Goal: Transaction & Acquisition: Purchase product/service

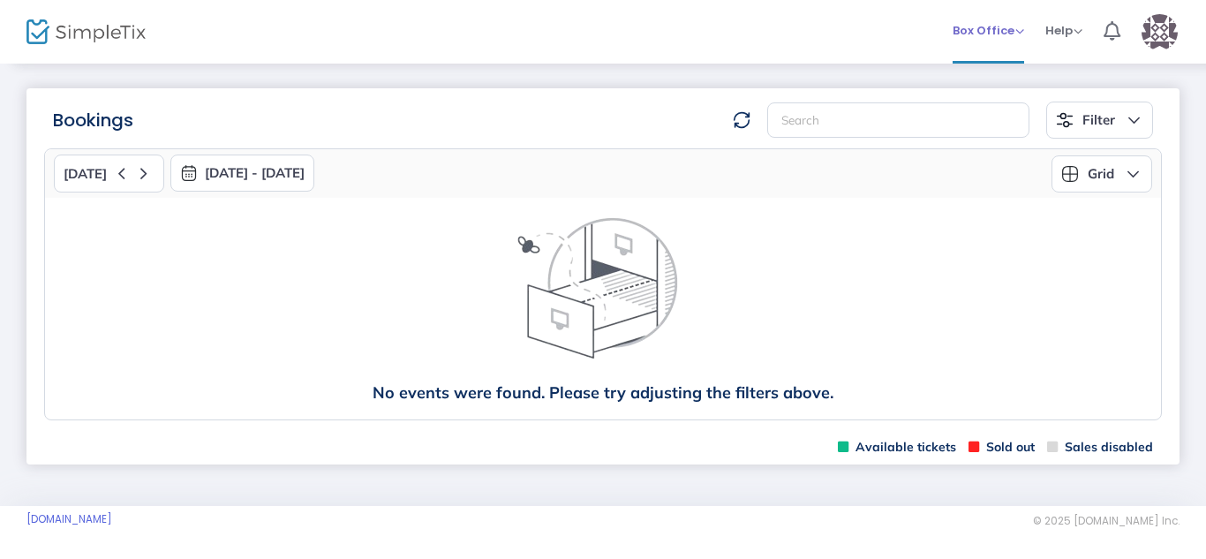
click at [1002, 31] on span "Box Office" at bounding box center [989, 30] width 72 height 17
click at [993, 26] on span "Box Office" at bounding box center [989, 30] width 72 height 17
click at [998, 34] on span "Box Office" at bounding box center [989, 30] width 72 height 17
click at [996, 71] on li "Sell Tickets" at bounding box center [1016, 59] width 126 height 34
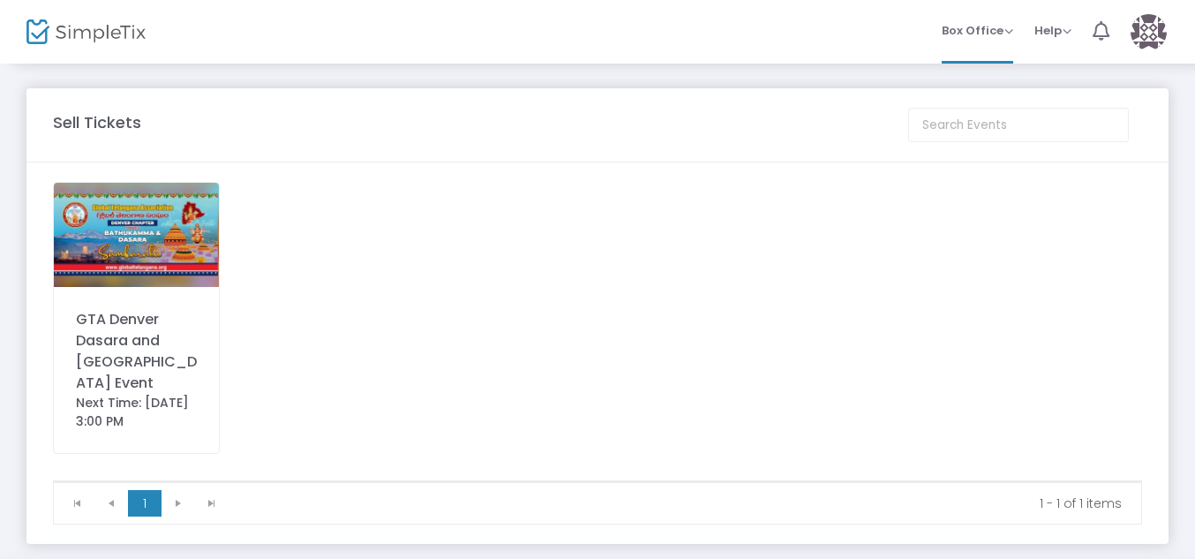
click at [164, 323] on div "GTA Denver Dasara and [GEOGRAPHIC_DATA] Event" at bounding box center [136, 351] width 121 height 85
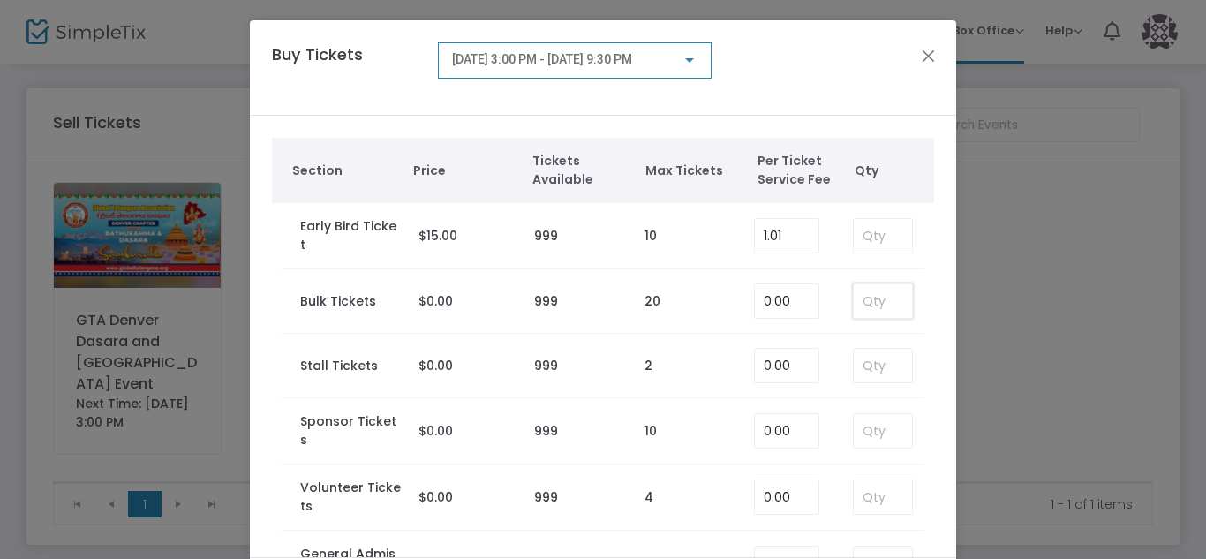
click at [862, 311] on input at bounding box center [883, 301] width 58 height 34
type input "4"
click at [807, 341] on td "0.00" at bounding box center [790, 366] width 90 height 64
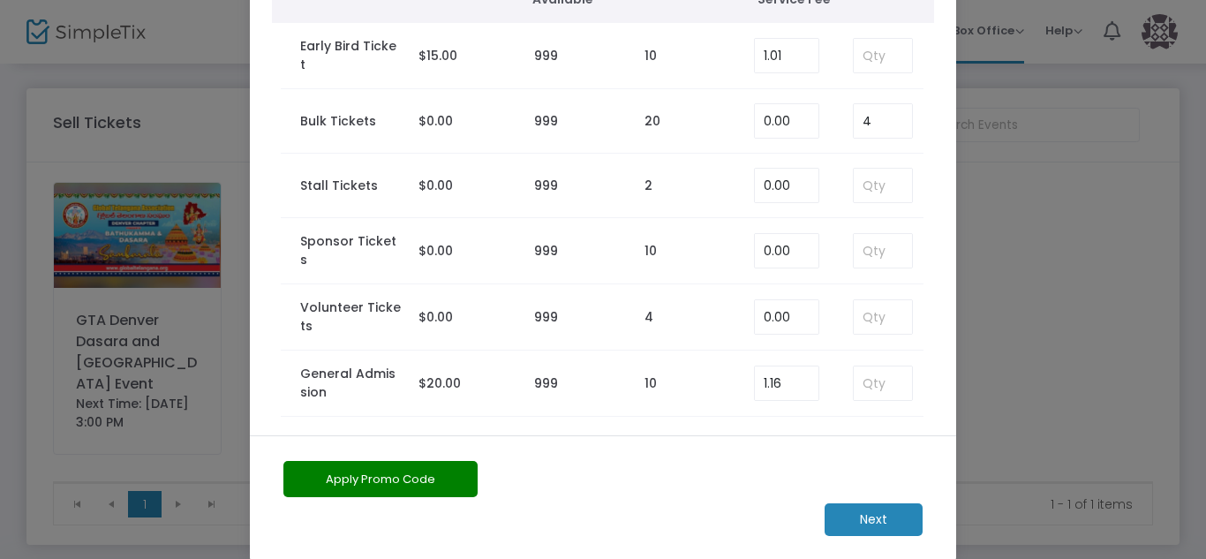
scroll to position [139, 0]
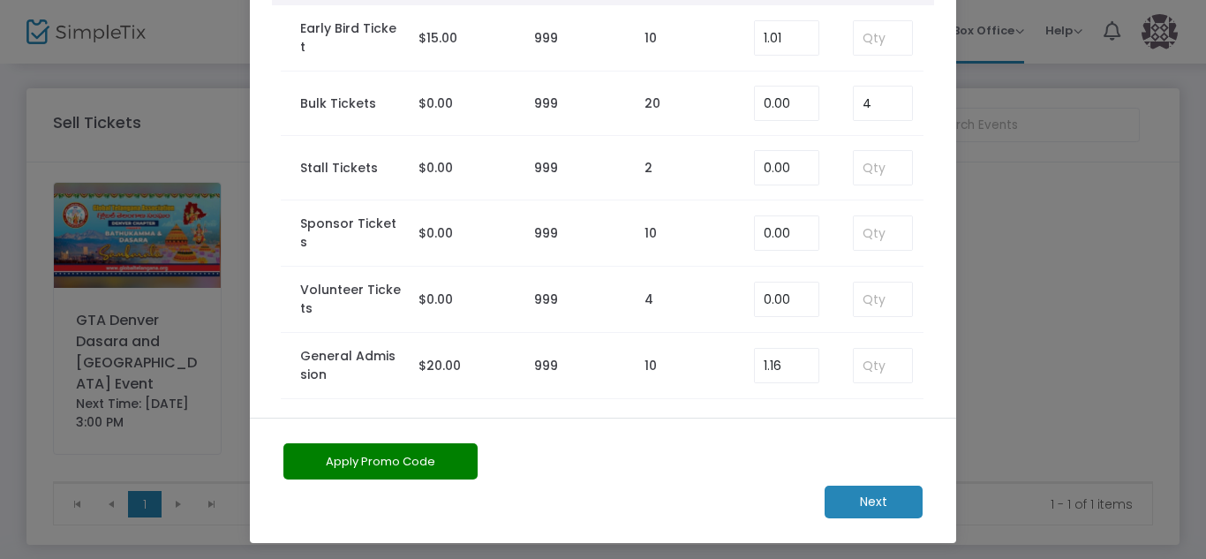
click at [864, 503] on m-button "Next" at bounding box center [874, 502] width 98 height 33
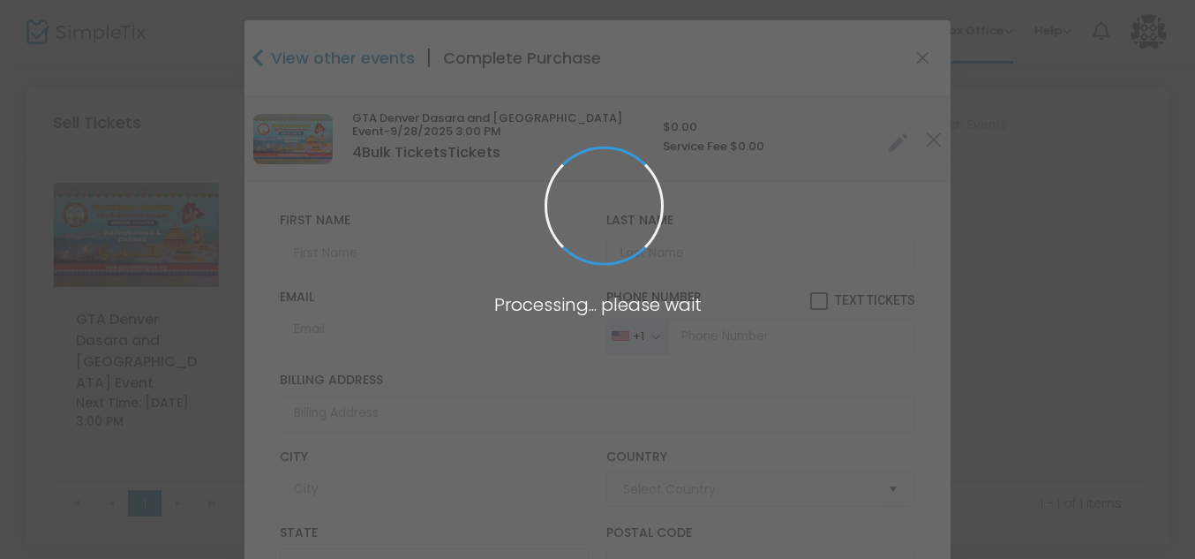
type input "[GEOGRAPHIC_DATA]"
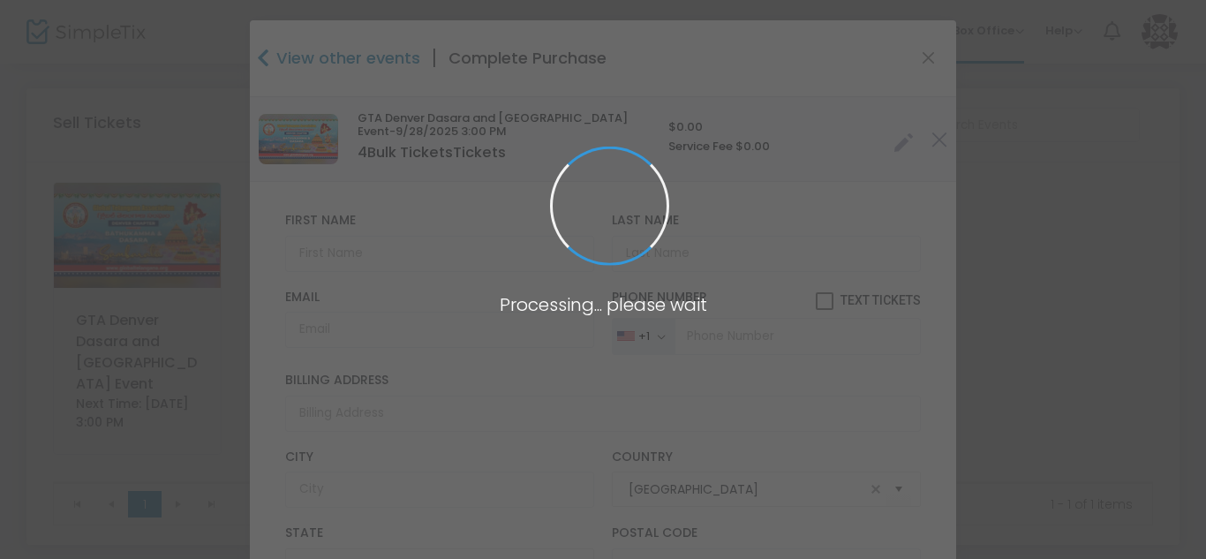
type input "[US_STATE]"
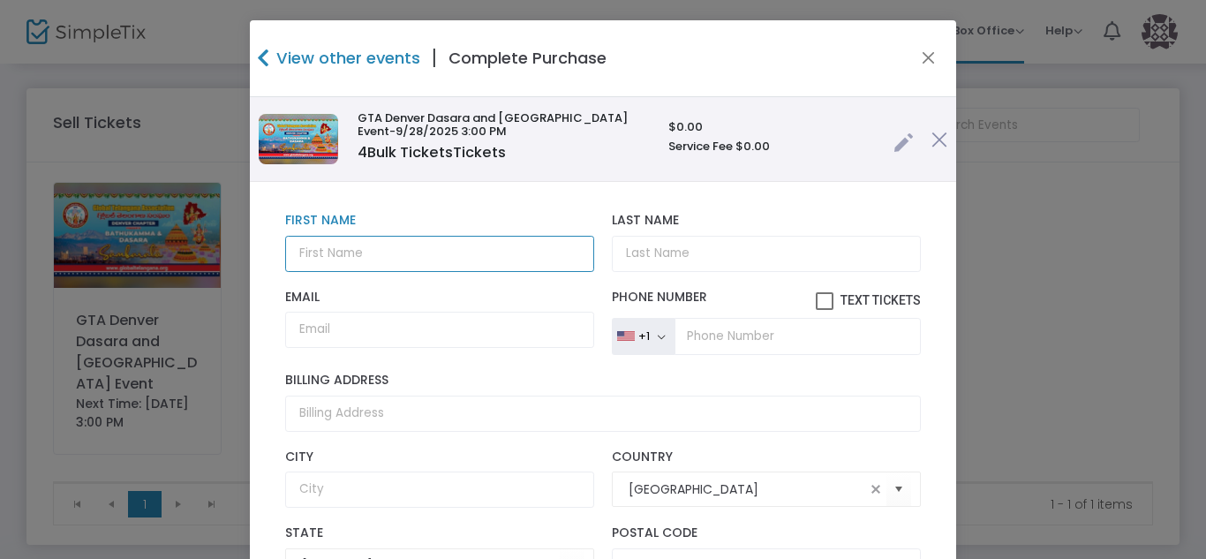
click at [375, 257] on input "text" at bounding box center [439, 254] width 309 height 36
type input "[PERSON_NAME]"
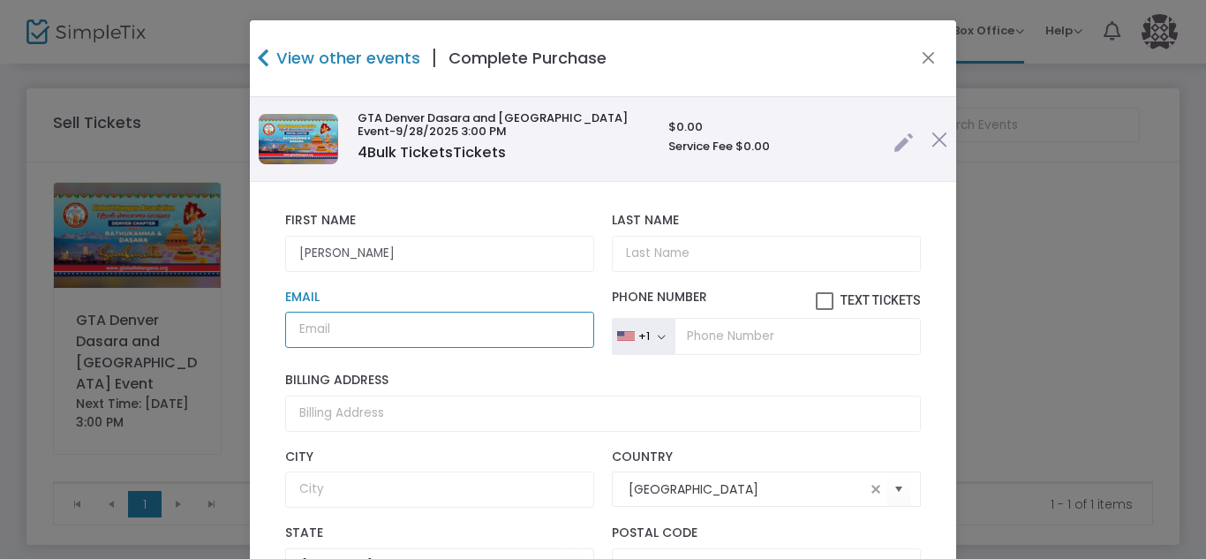
click at [363, 328] on input "Email" at bounding box center [439, 330] width 309 height 36
paste input "[EMAIL_ADDRESS][DOMAIN_NAME]"
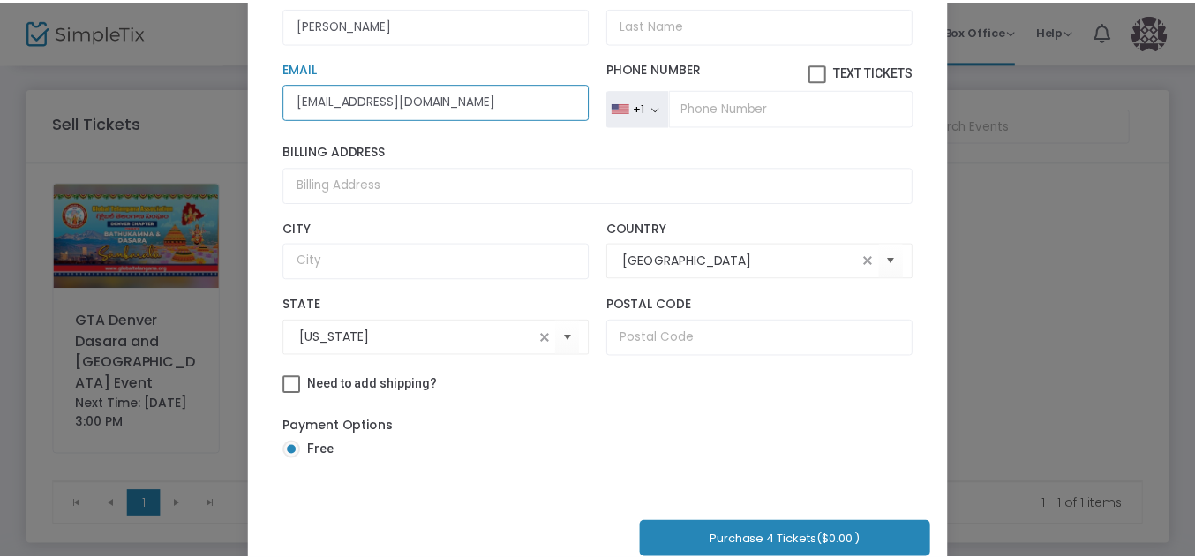
scroll to position [237, 0]
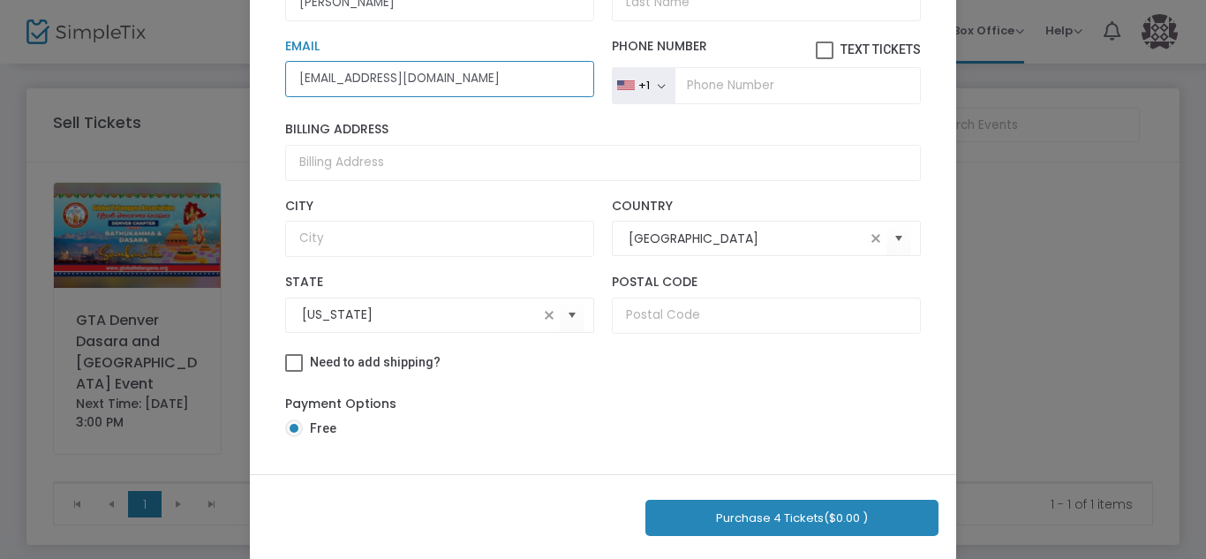
type input "[EMAIL_ADDRESS][DOMAIN_NAME]"
click at [779, 519] on button "Purchase 4 Tickets ($0.00 )" at bounding box center [791, 518] width 293 height 36
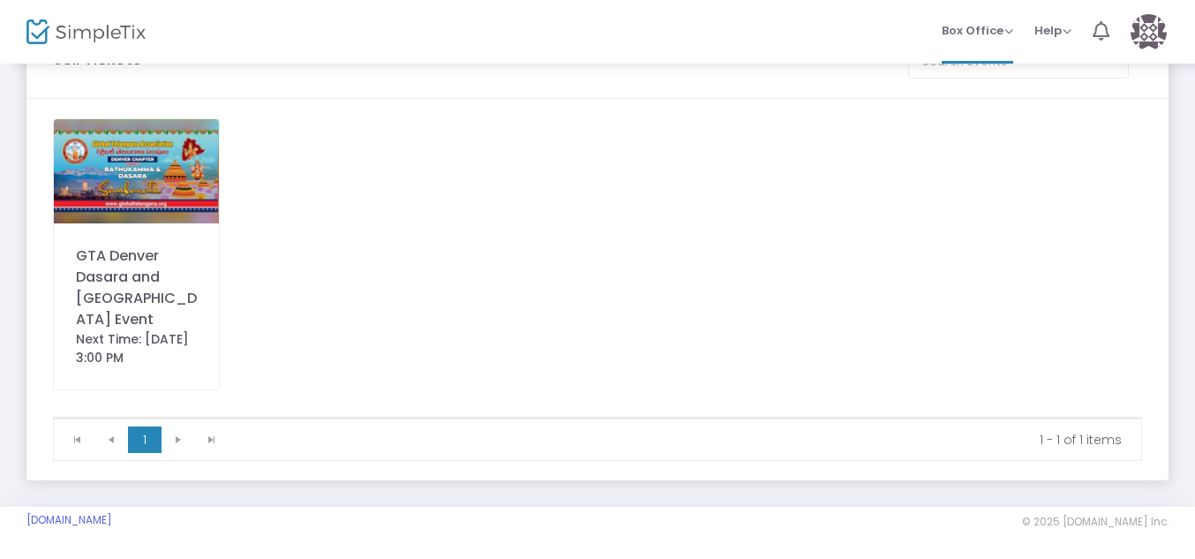
scroll to position [64, 0]
click at [999, 34] on span "Box Office" at bounding box center [978, 30] width 72 height 17
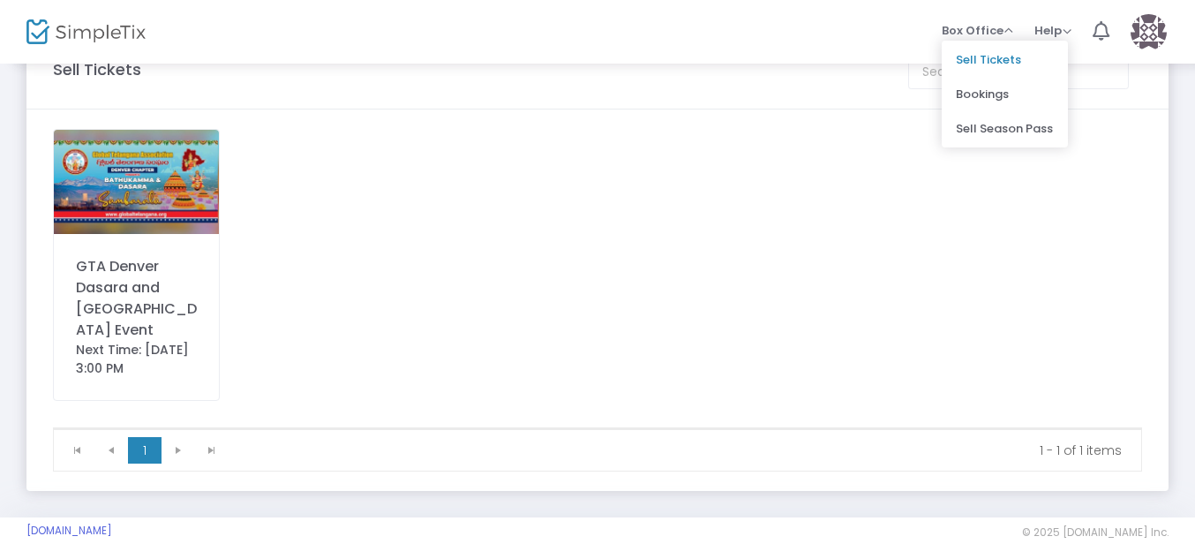
click at [975, 94] on m-pages "Box Office Sell Tickets Bookings Sell Season Pass Memberships Help View Docs Co…" at bounding box center [597, 258] width 1195 height 623
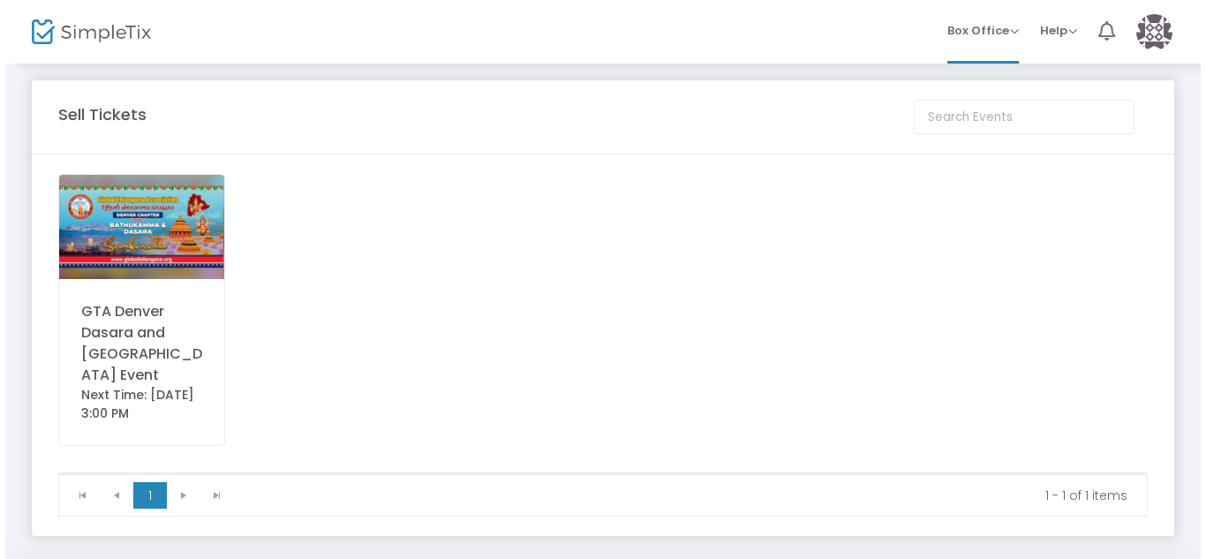
scroll to position [0, 0]
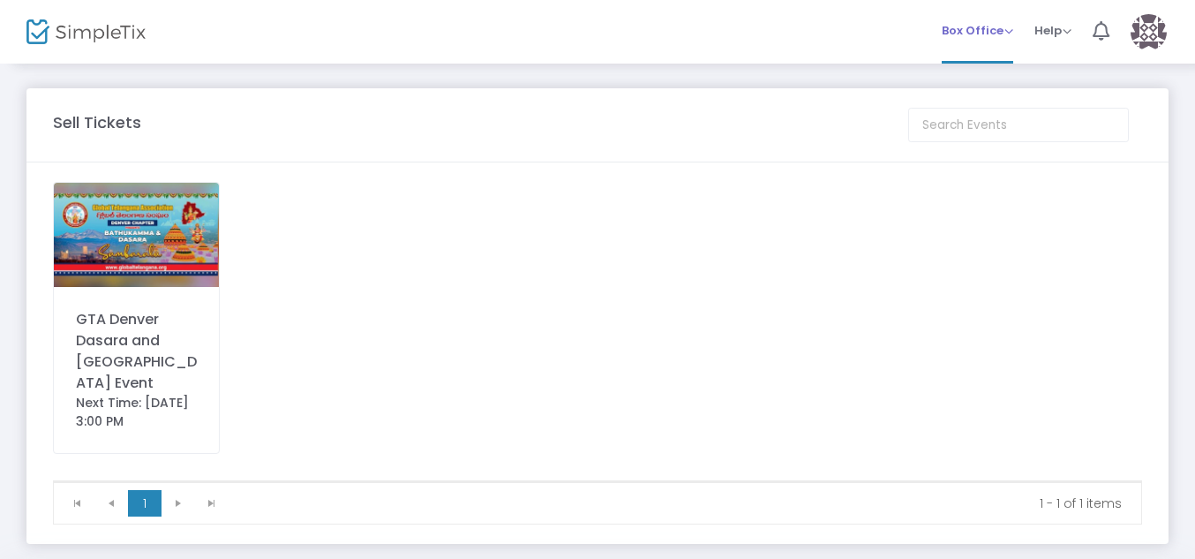
click at [997, 41] on span "Box Office Sell Tickets Bookings Sell Season Pass" at bounding box center [978, 30] width 72 height 45
click at [988, 34] on span "Box Office" at bounding box center [978, 30] width 72 height 17
click at [980, 93] on li "Bookings" at bounding box center [1005, 94] width 126 height 34
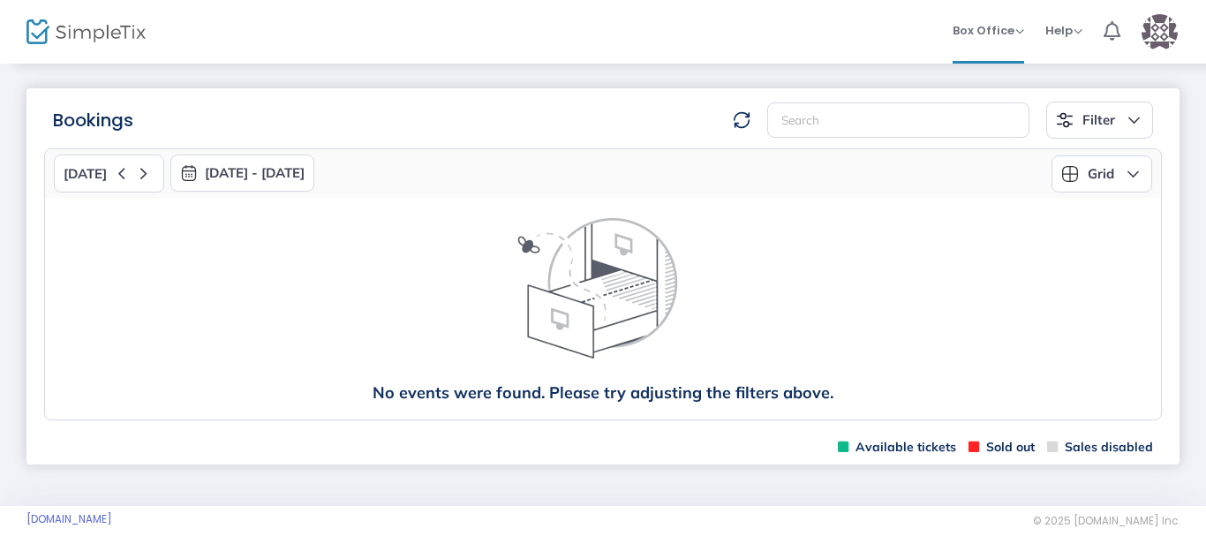
click at [185, 178] on img "button" at bounding box center [189, 173] width 18 height 18
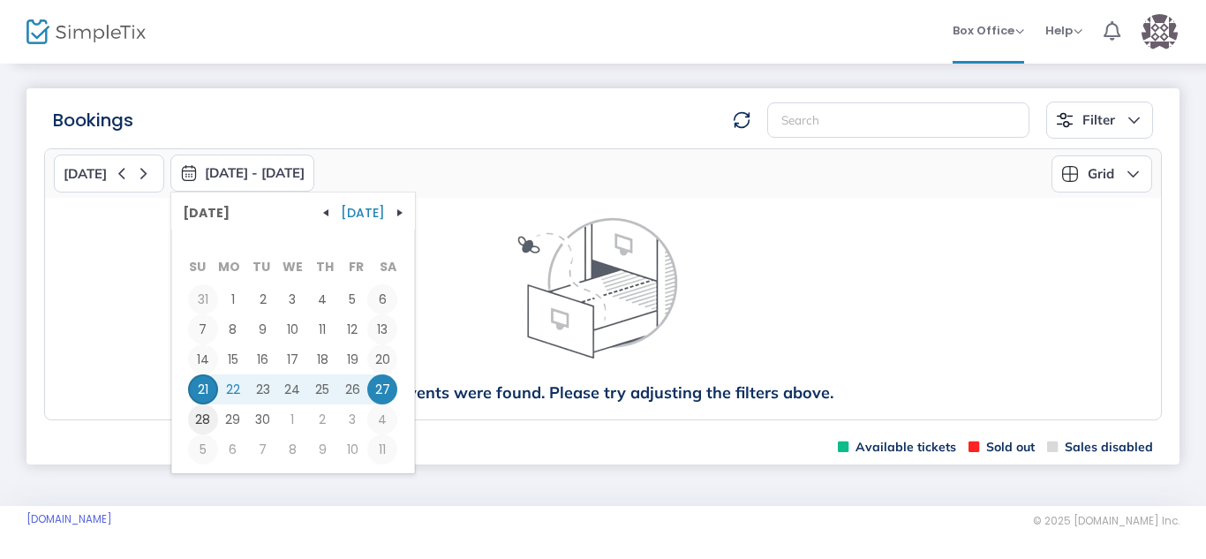
click at [200, 420] on span "28" at bounding box center [203, 419] width 30 height 30
